Goal: Task Accomplishment & Management: Use online tool/utility

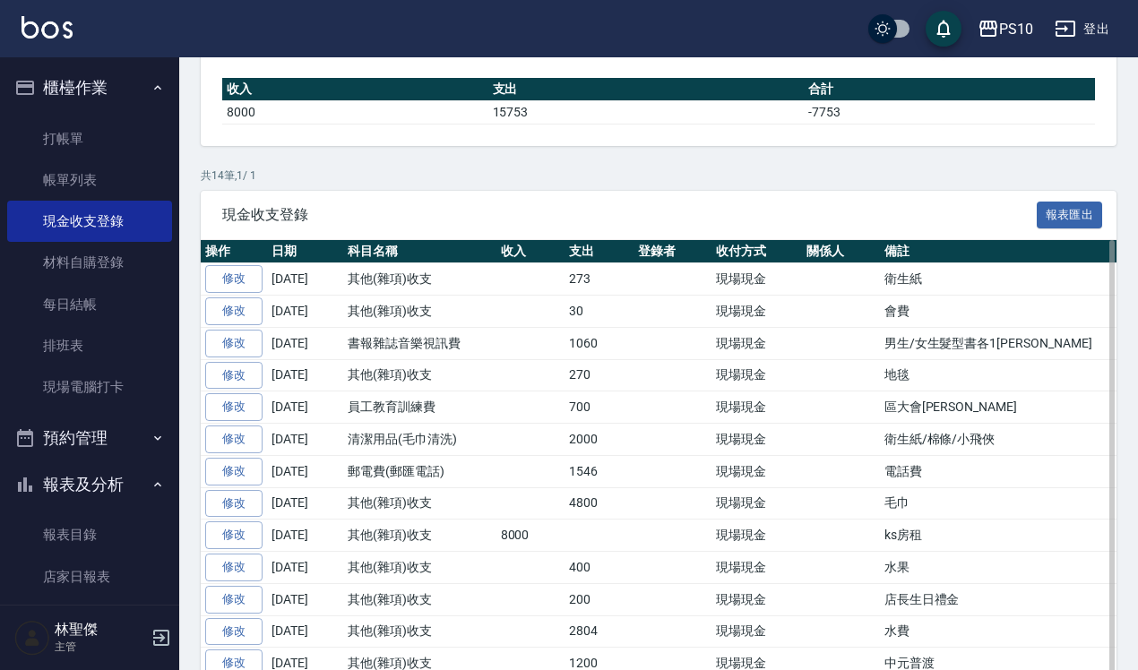
scroll to position [224, 0]
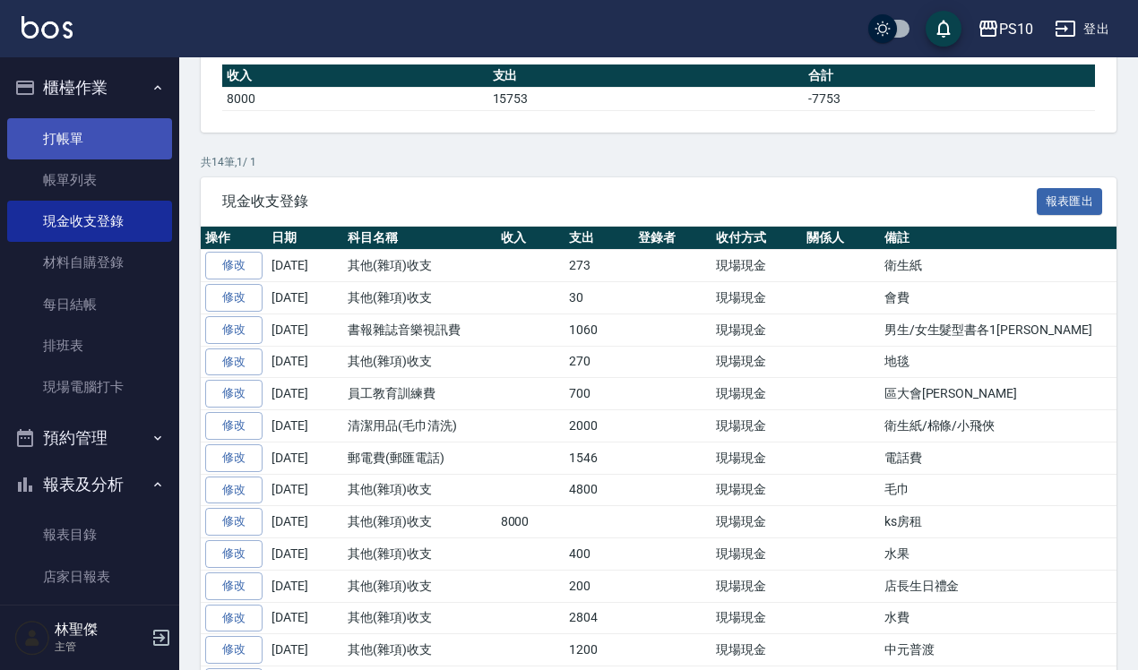
click at [136, 137] on link "打帳單" at bounding box center [89, 138] width 165 height 41
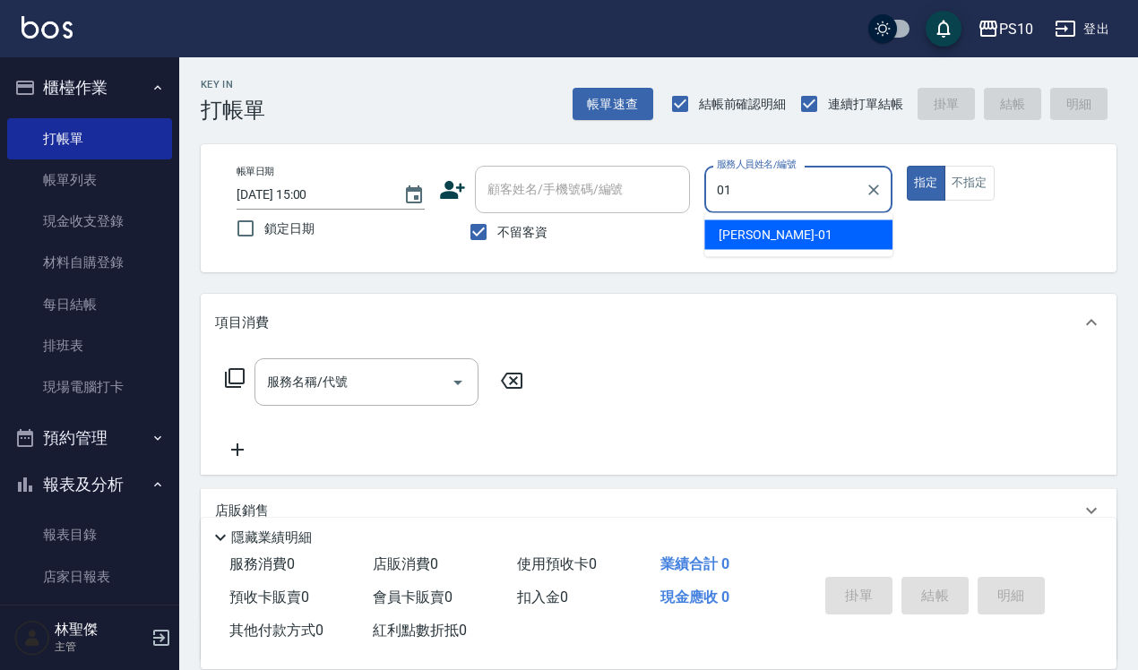
type input "[PERSON_NAME]-01"
type button "true"
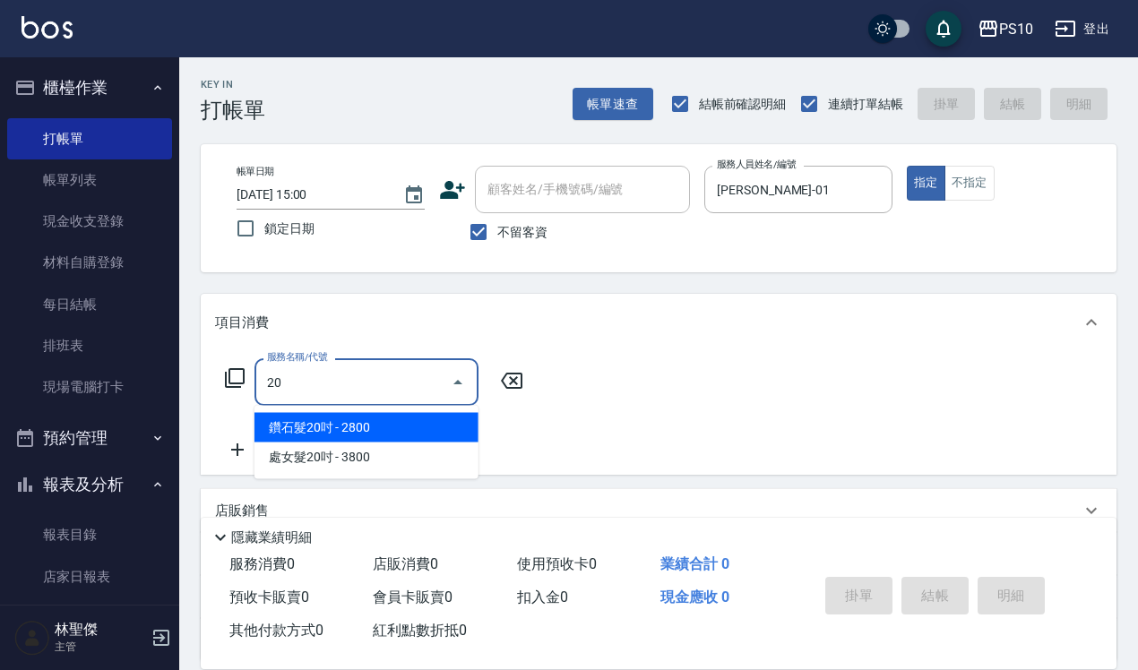
type input "205"
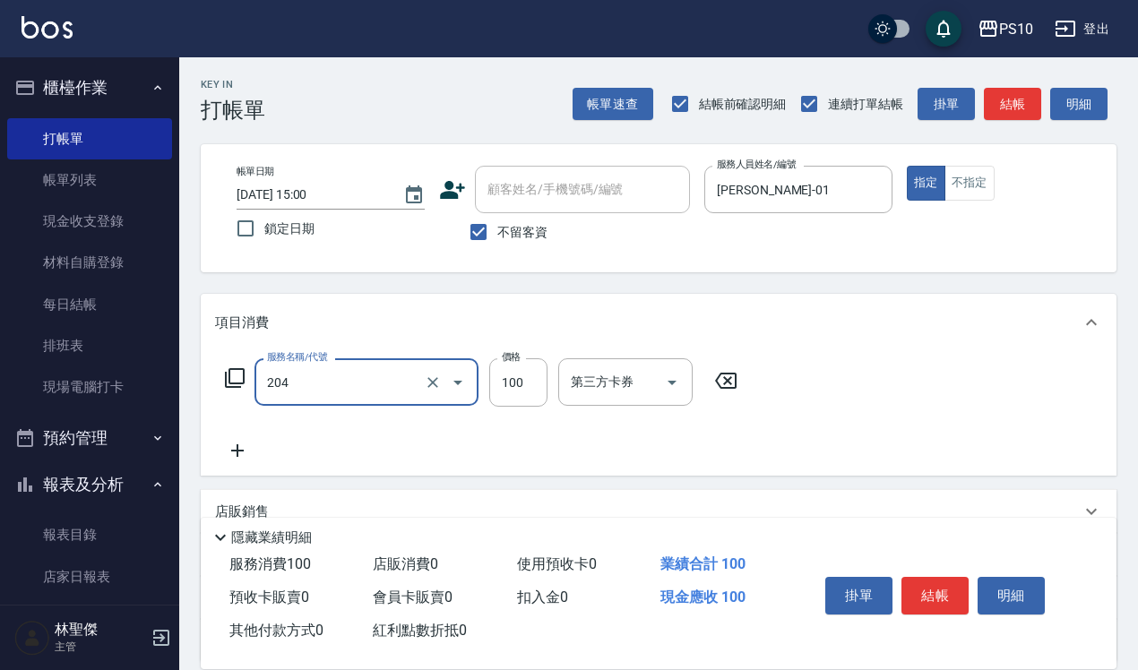
type input "剪瀏海(204)"
click at [919, 570] on div "掛單 結帳 明細" at bounding box center [935, 598] width 234 height 56
click at [917, 577] on button "結帳" at bounding box center [935, 596] width 67 height 38
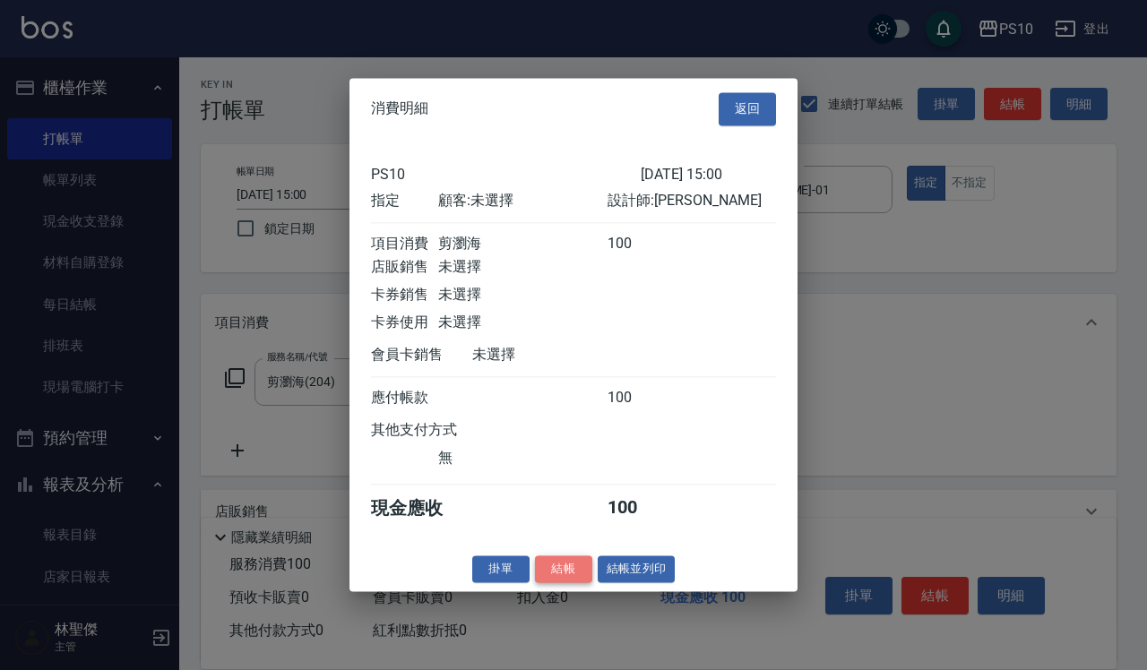
click at [575, 570] on button "結帳" at bounding box center [563, 570] width 57 height 28
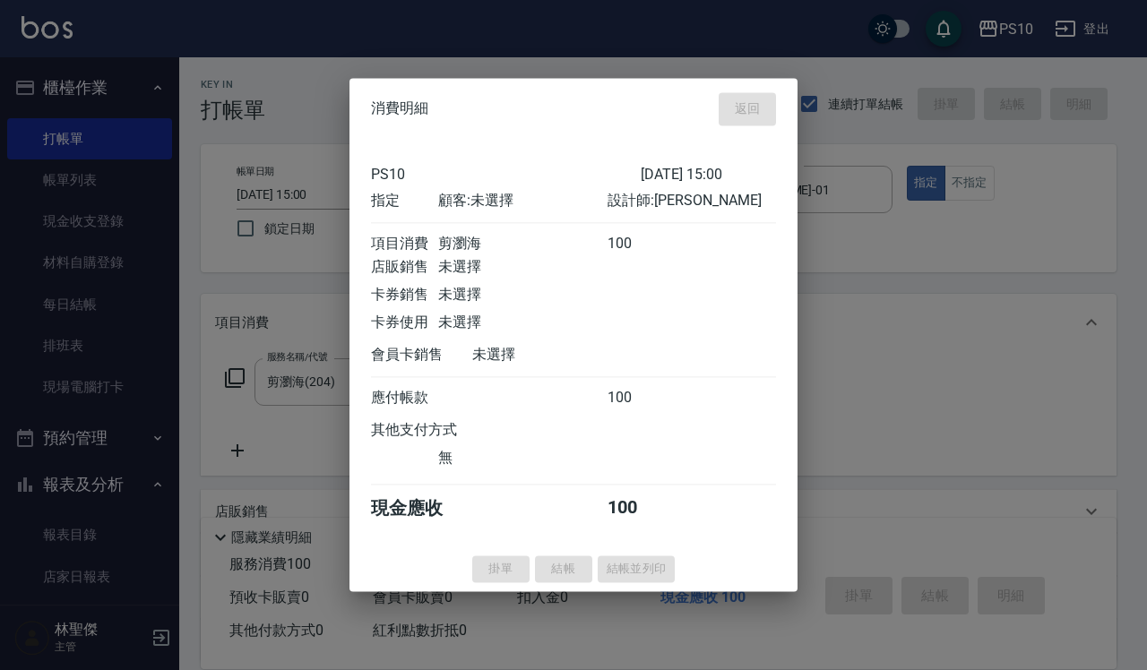
type input "[DATE] 15:24"
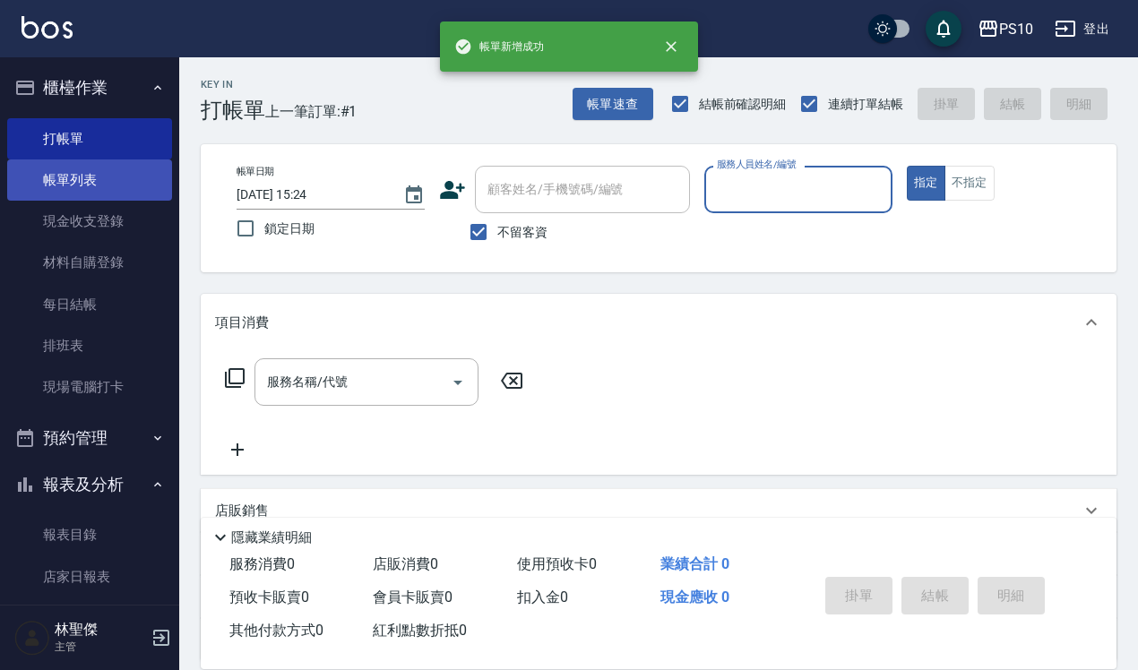
click at [95, 175] on link "帳單列表" at bounding box center [89, 180] width 165 height 41
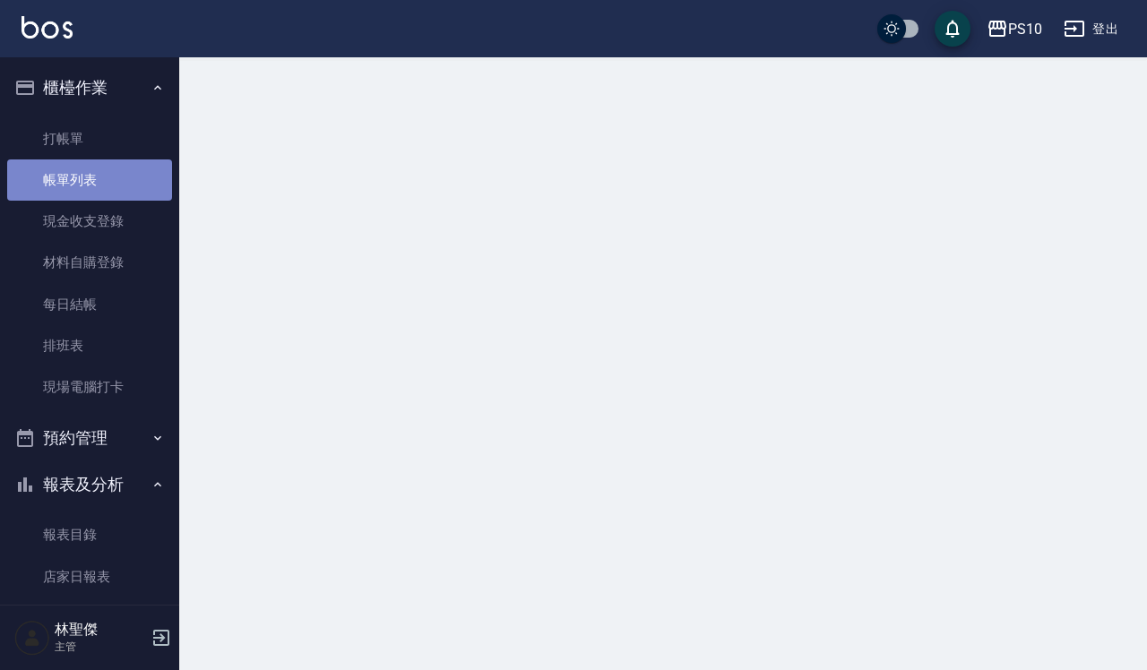
click at [95, 175] on link "帳單列表" at bounding box center [89, 180] width 165 height 41
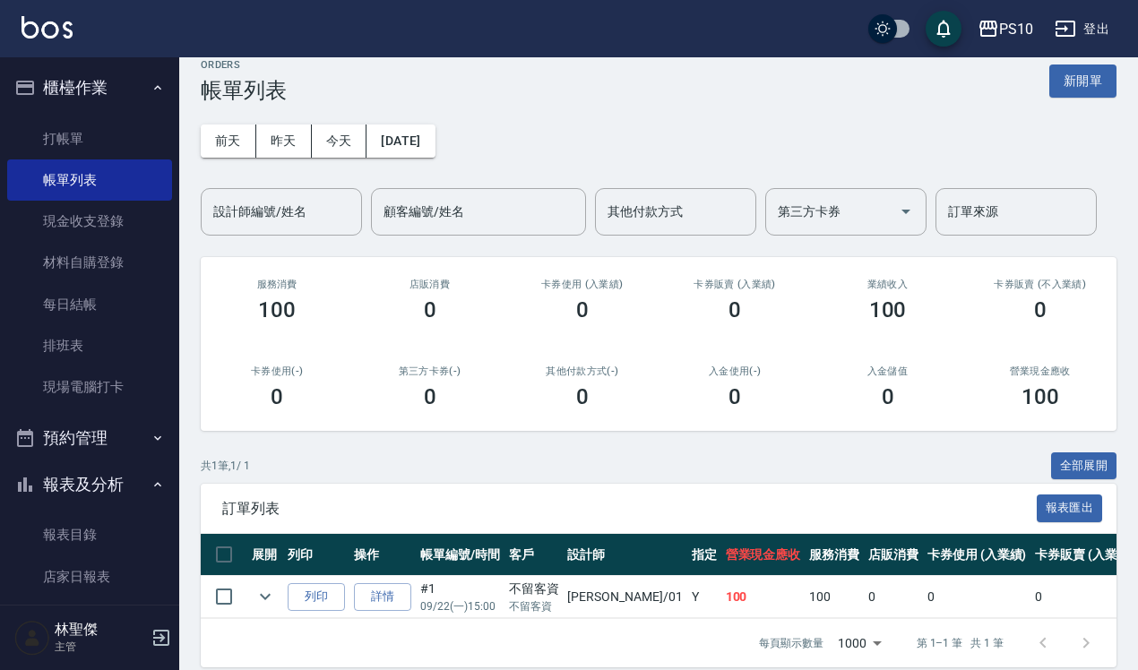
scroll to position [55, 0]
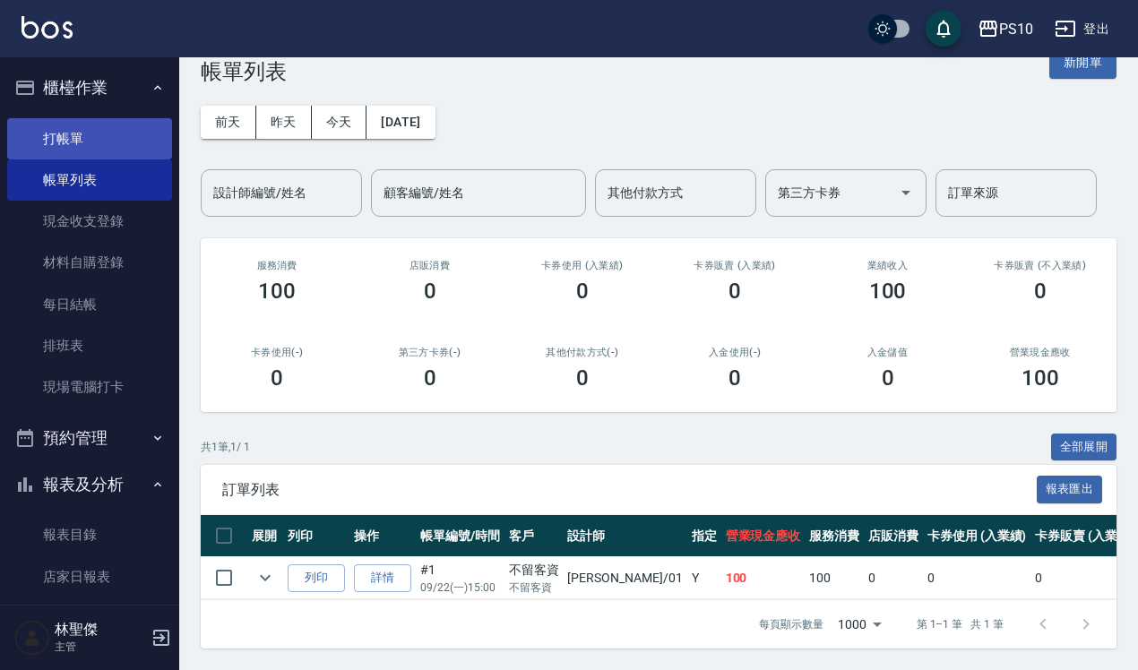
click at [135, 145] on link "打帳單" at bounding box center [89, 138] width 165 height 41
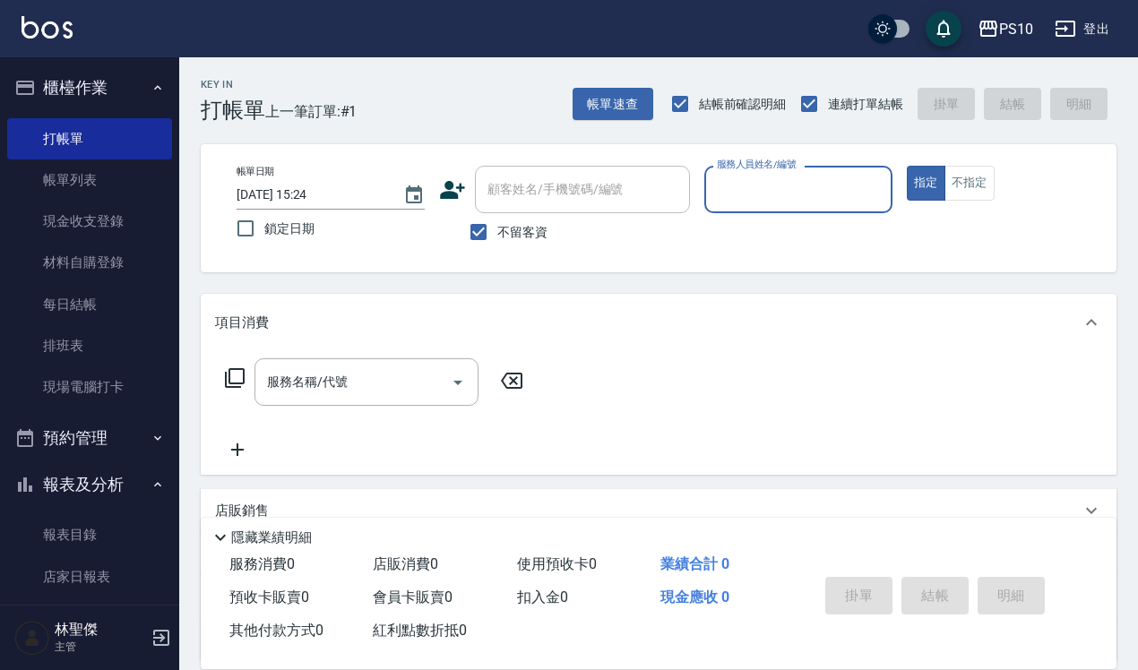
click at [841, 185] on input "服務人員姓名/編號" at bounding box center [798, 189] width 172 height 31
type input "MeiMei-10"
type button "true"
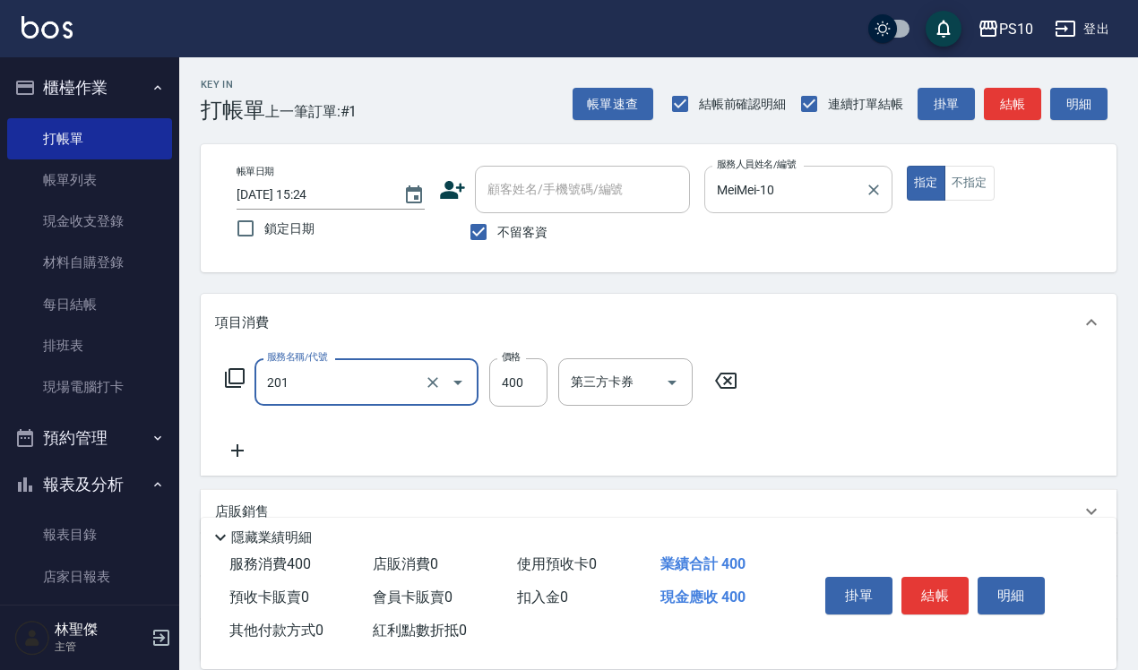
type input "剪髮(201)"
type input "600"
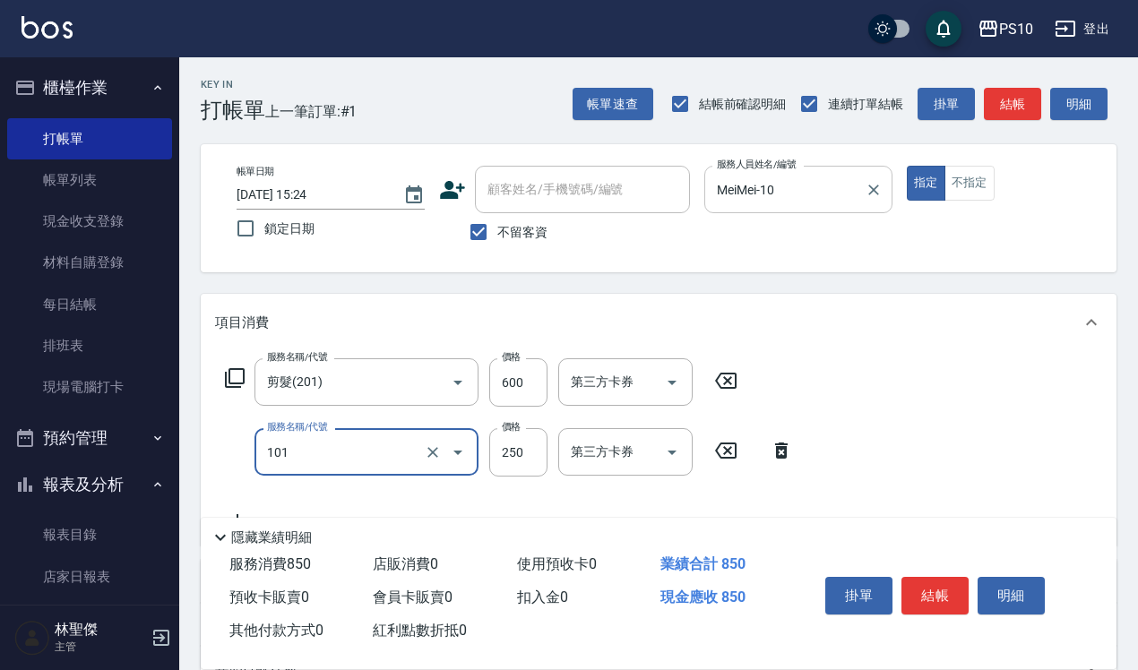
type input "洗髮(101)"
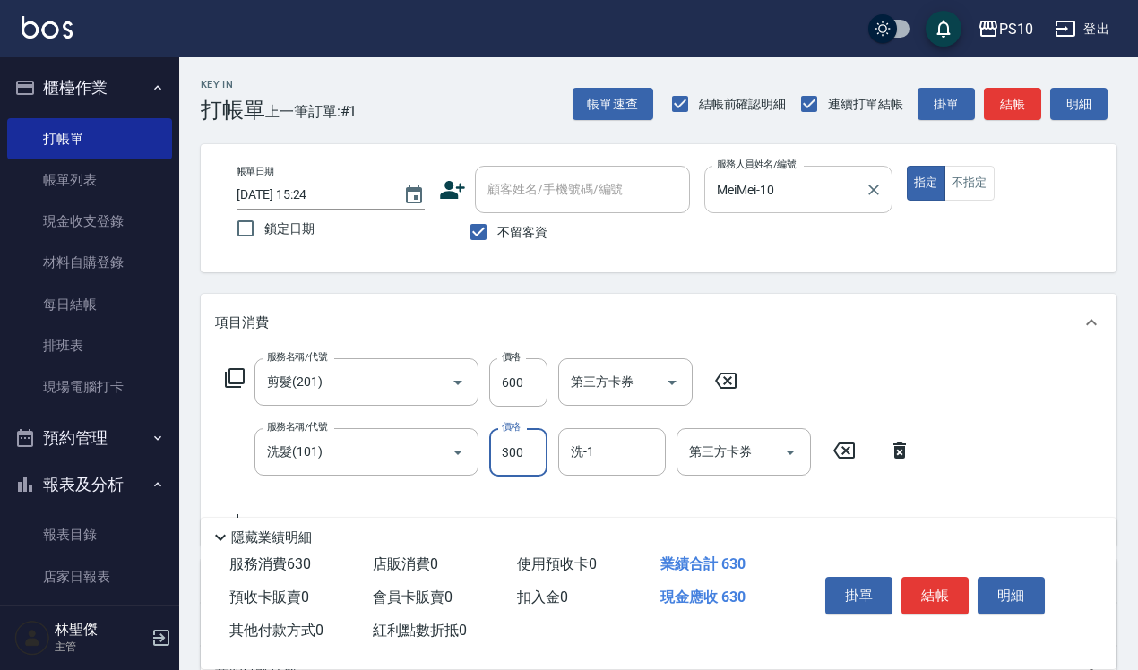
type input "300"
type input "洋甘菊護髮(502)"
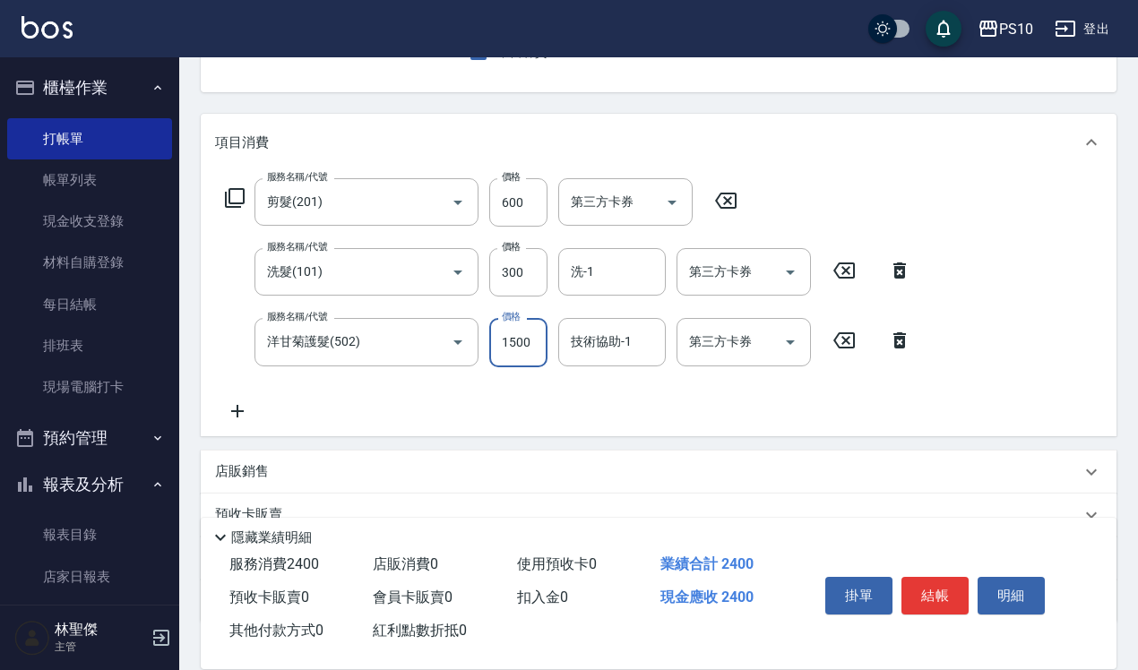
scroll to position [224, 0]
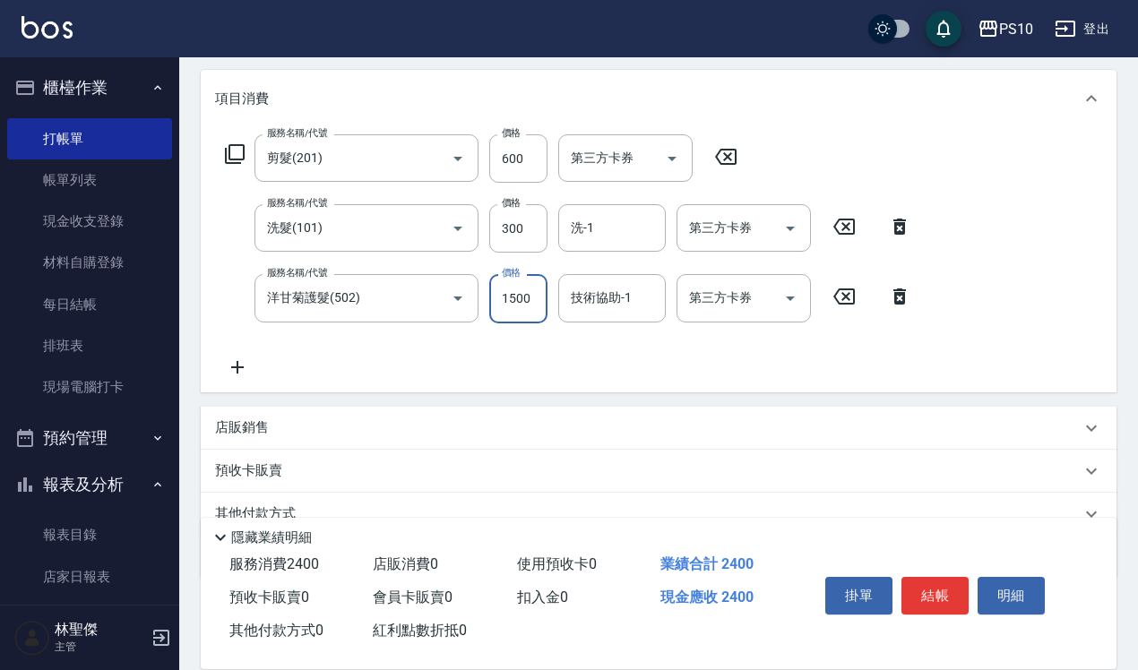
click at [518, 294] on input "1500" at bounding box center [518, 298] width 58 height 48
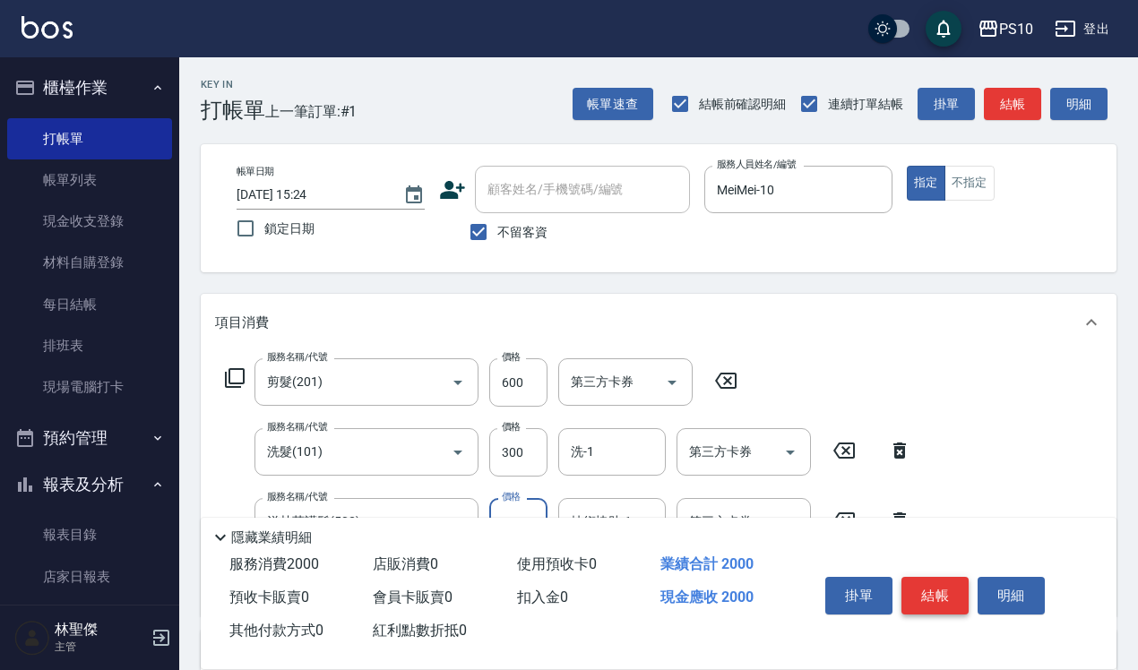
type input "1100"
click at [960, 599] on button "結帳" at bounding box center [935, 596] width 67 height 38
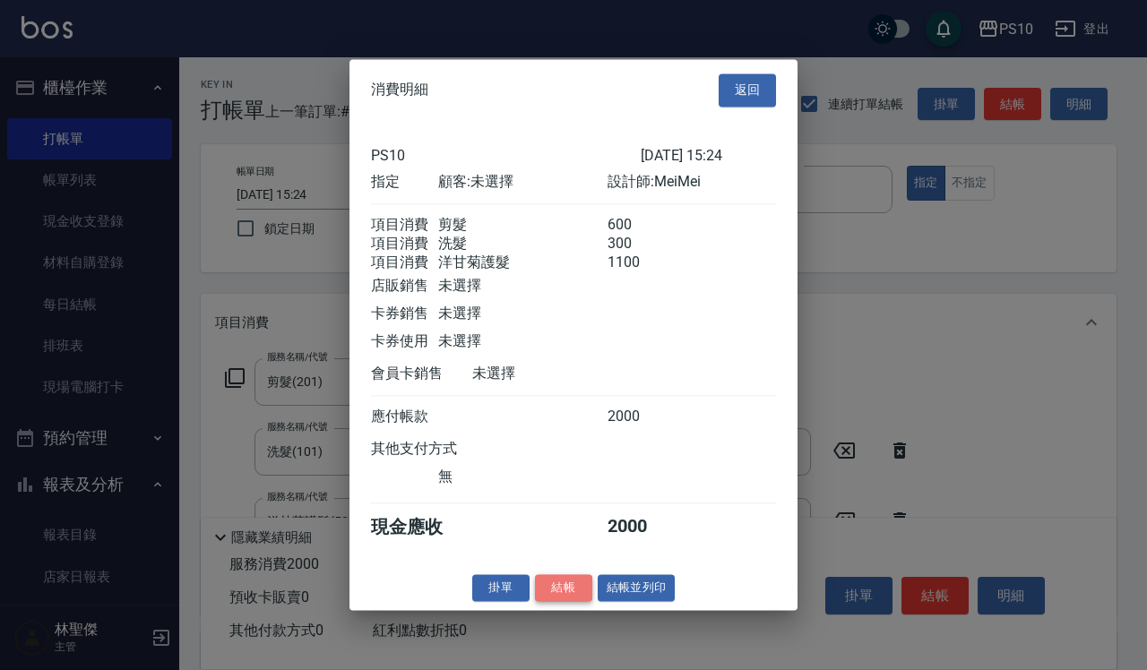
click at [558, 602] on button "結帳" at bounding box center [563, 588] width 57 height 28
type input "[DATE] 15:25"
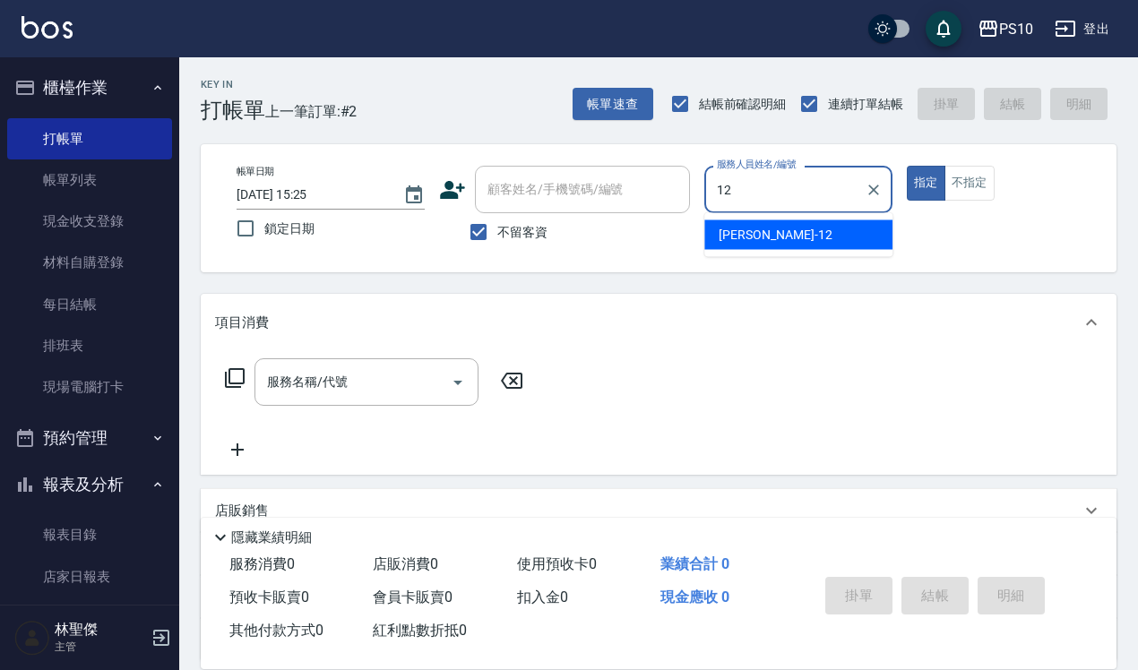
type input "[PERSON_NAME]-12"
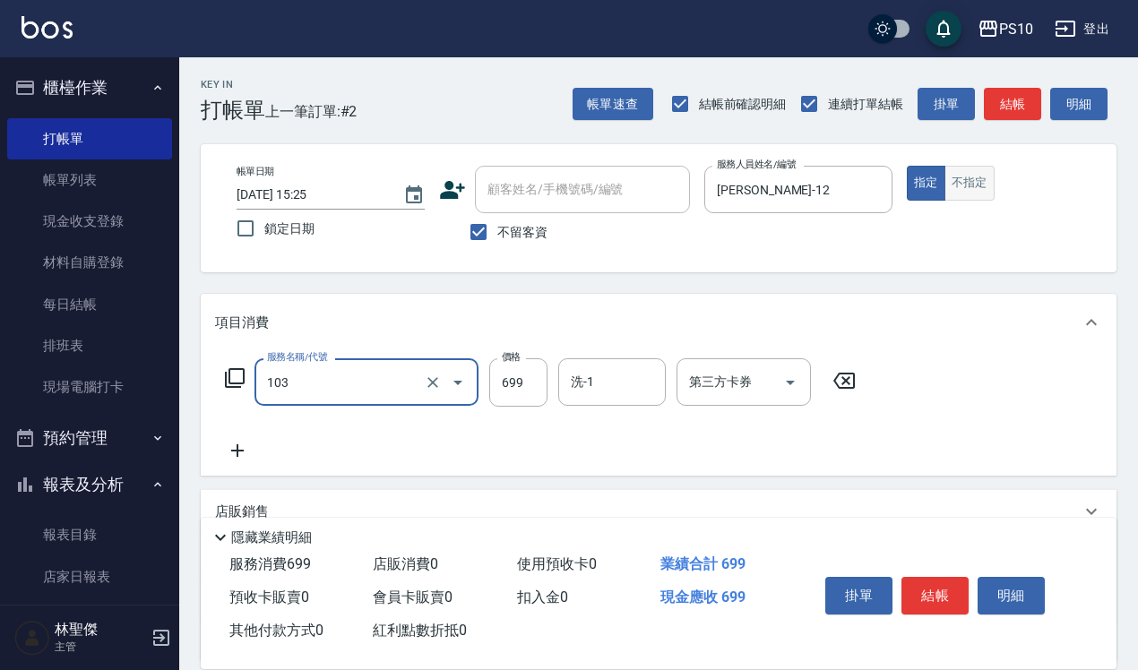
type input "SPA洗髮699(103)"
click at [970, 194] on button "不指定" at bounding box center [970, 183] width 50 height 35
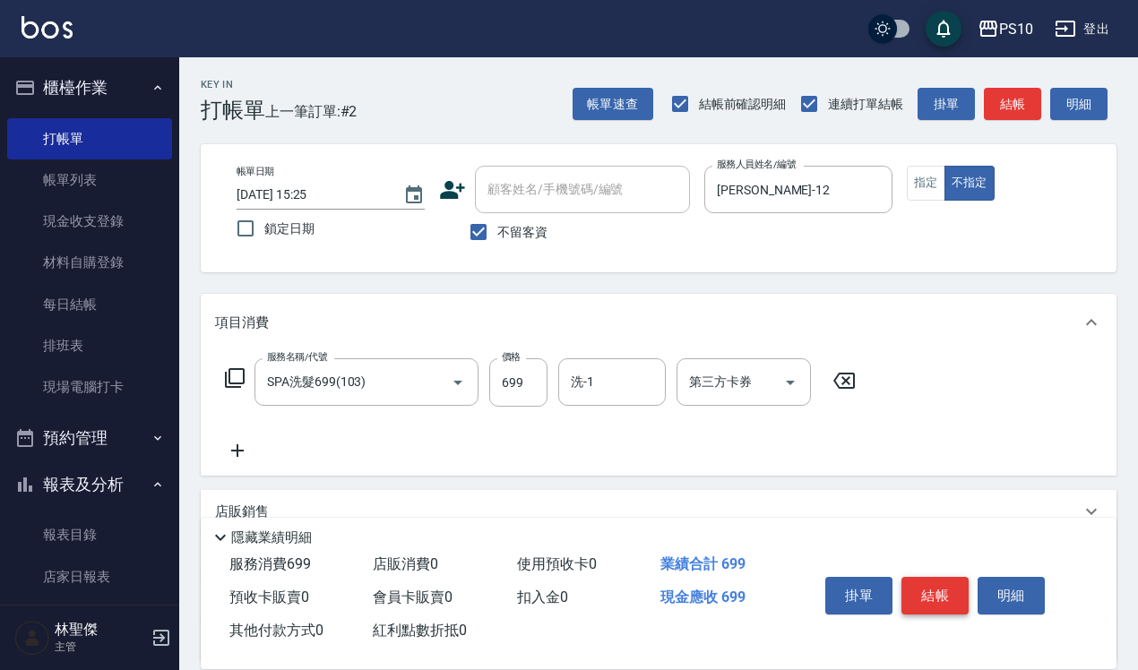
click at [942, 584] on button "結帳" at bounding box center [935, 596] width 67 height 38
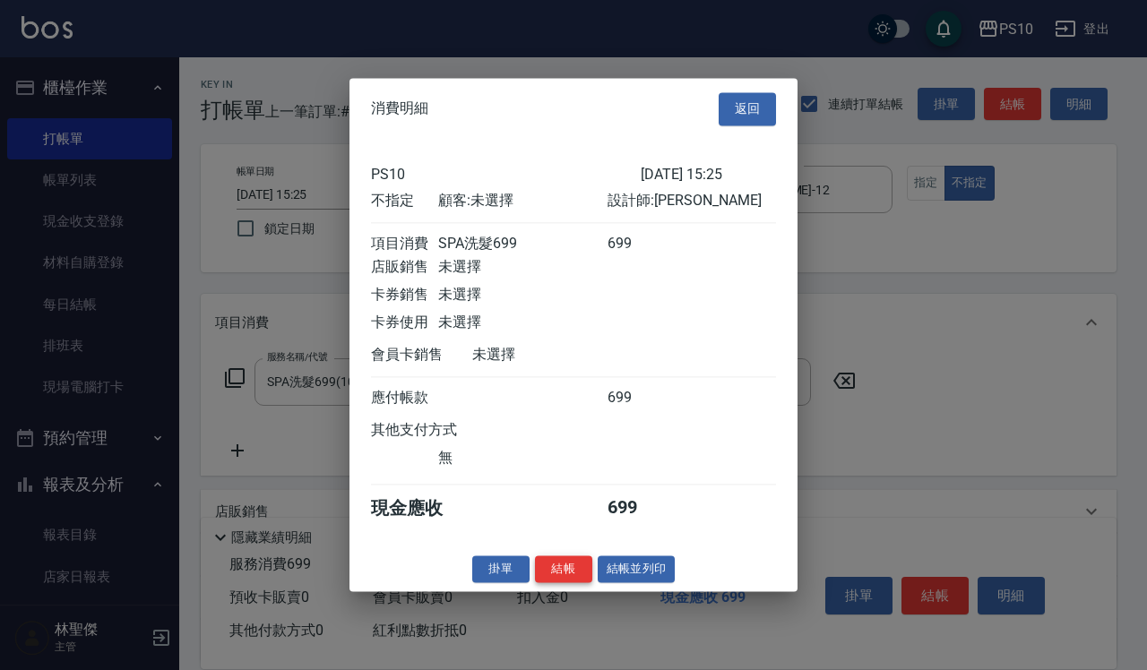
click at [580, 574] on button "結帳" at bounding box center [563, 570] width 57 height 28
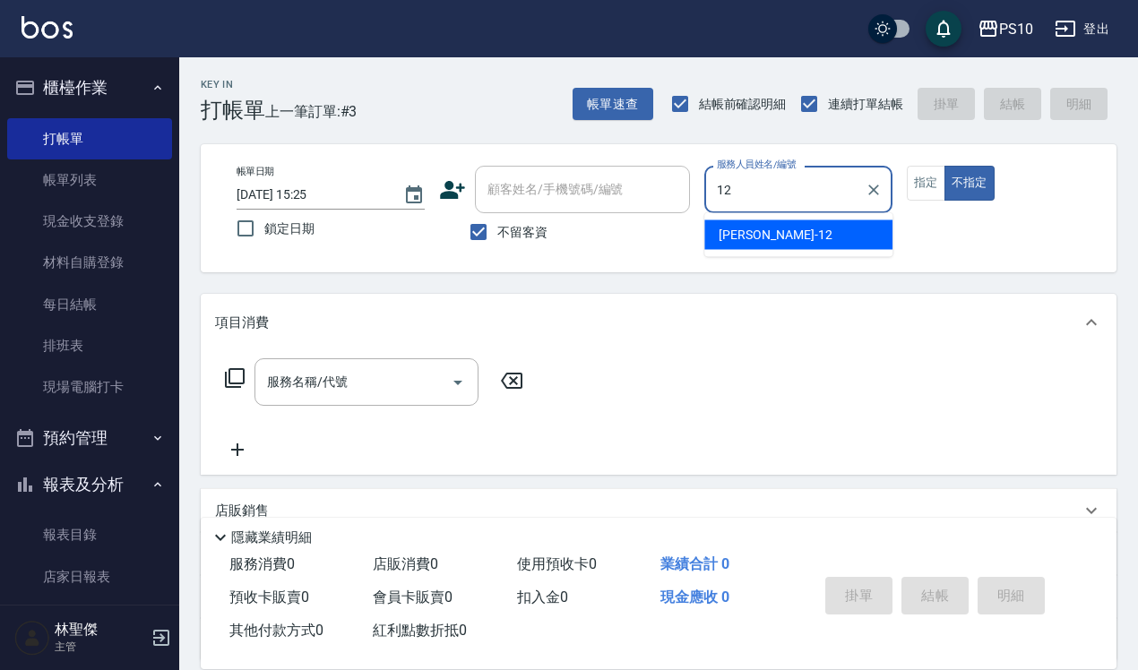
type input "[PERSON_NAME]-12"
type button "false"
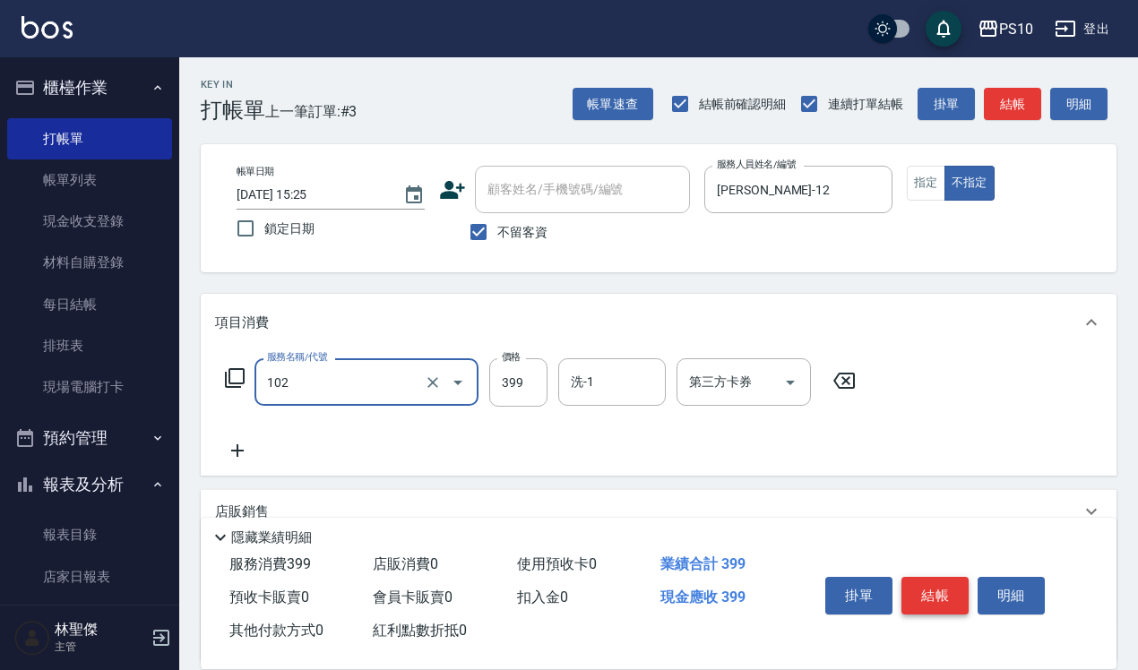
type input "SPA洗髮399(102)"
click at [934, 589] on button "結帳" at bounding box center [935, 596] width 67 height 38
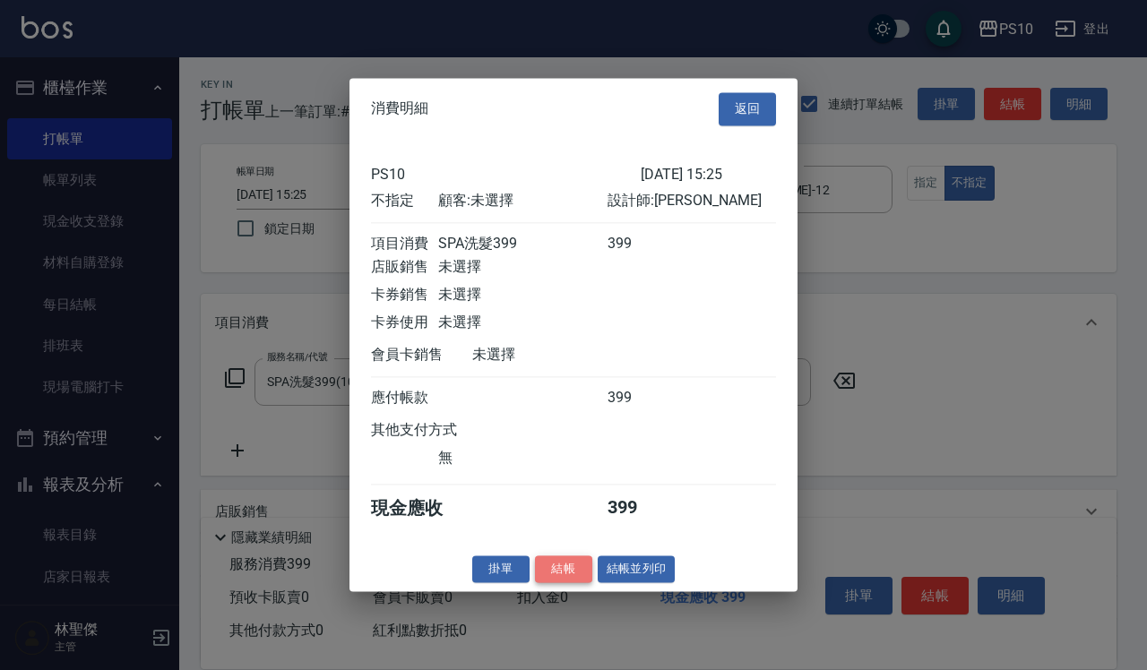
click at [548, 578] on button "結帳" at bounding box center [563, 570] width 57 height 28
